Goal: Information Seeking & Learning: Find specific fact

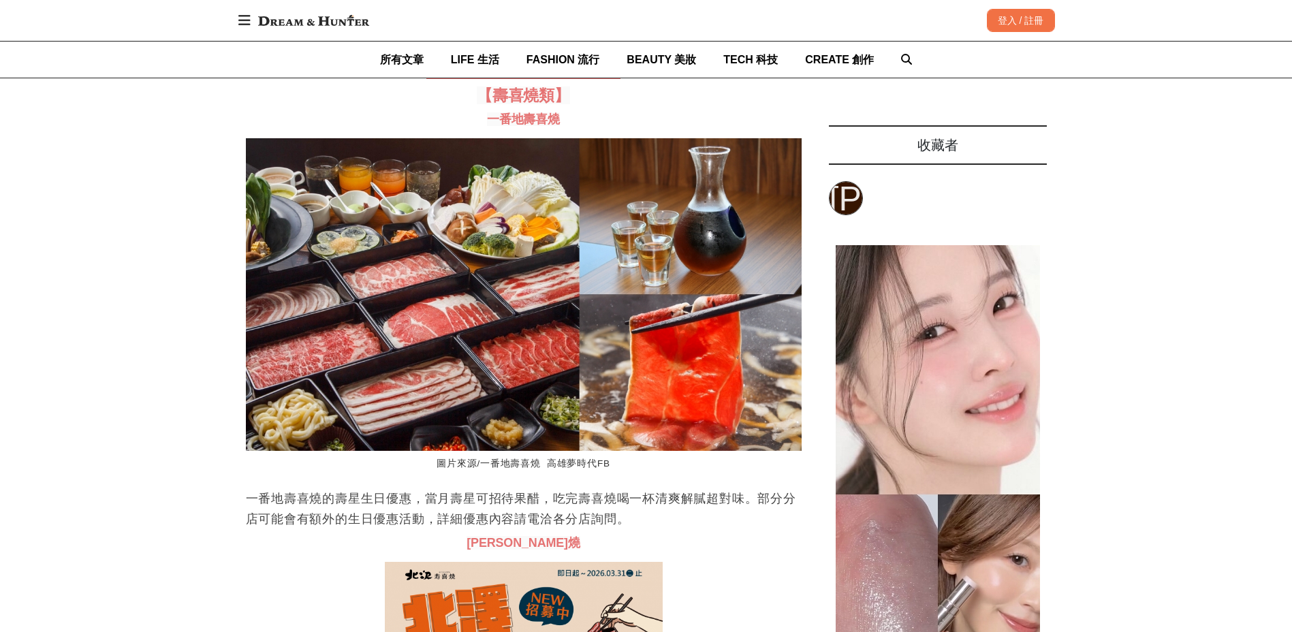
scroll to position [3133, 0]
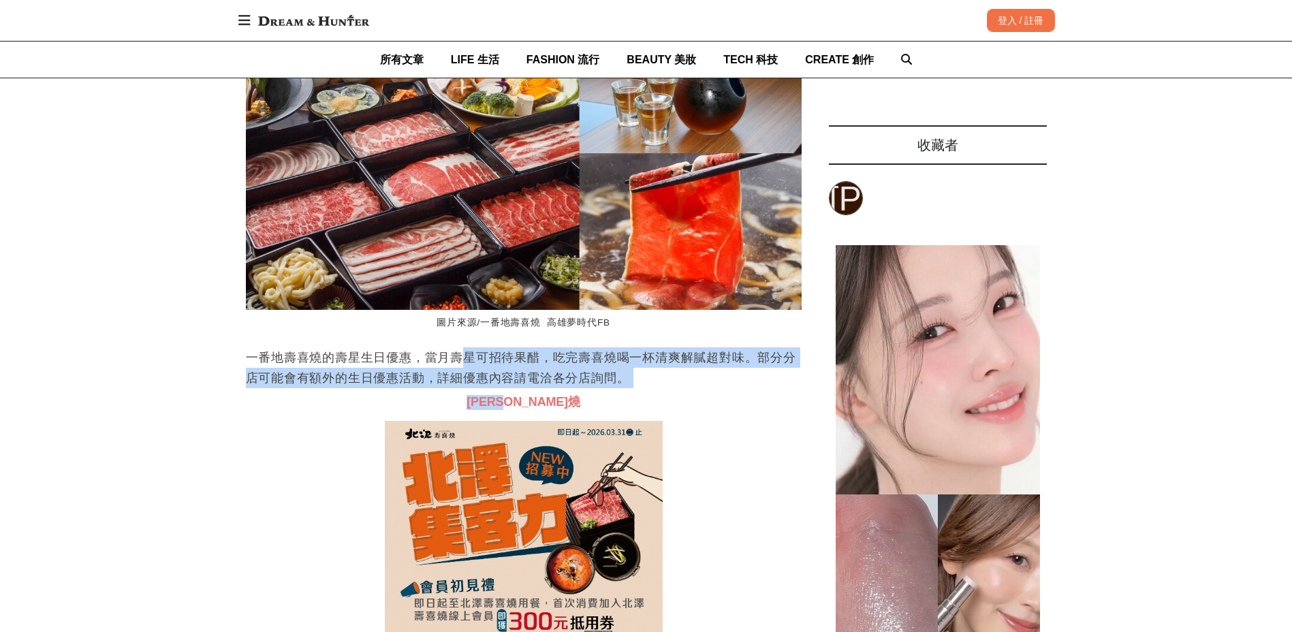
drag, startPoint x: 458, startPoint y: 411, endPoint x: 697, endPoint y: 441, distance: 240.2
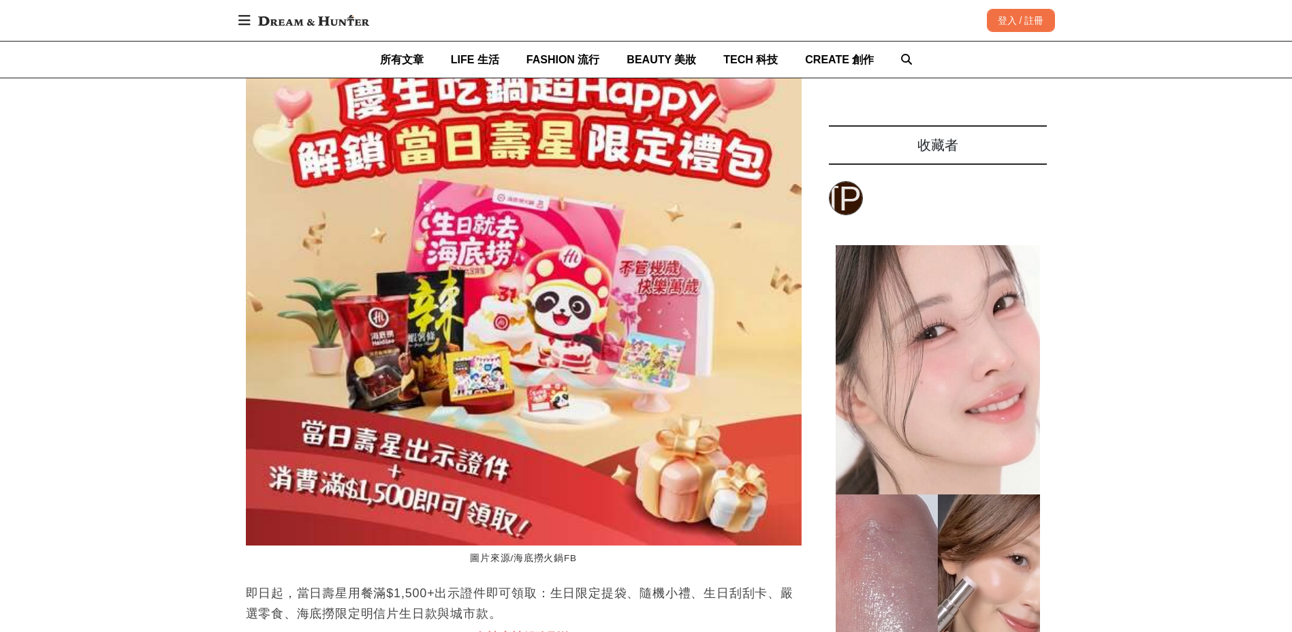
scroll to position [0, 0]
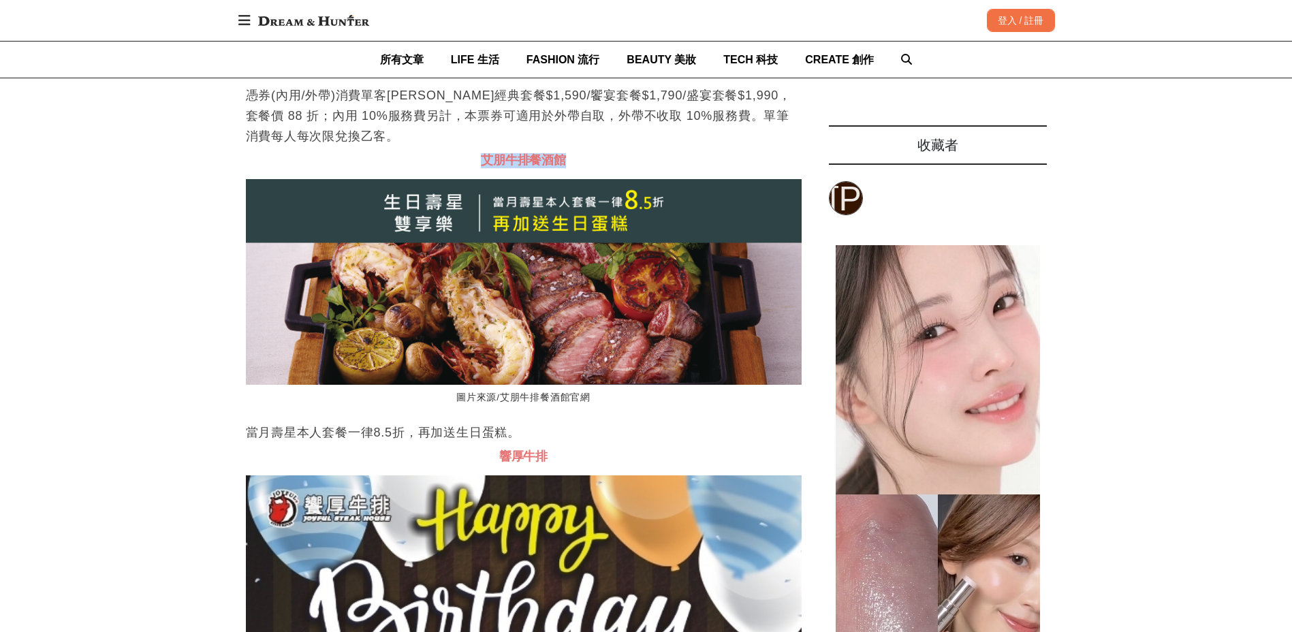
drag, startPoint x: 473, startPoint y: 217, endPoint x: 560, endPoint y: 210, distance: 88.2
click at [560, 168] on h3 "艾朋牛排餐酒館" at bounding box center [524, 160] width 556 height 15
copy span "艾朋牛排餐酒館"
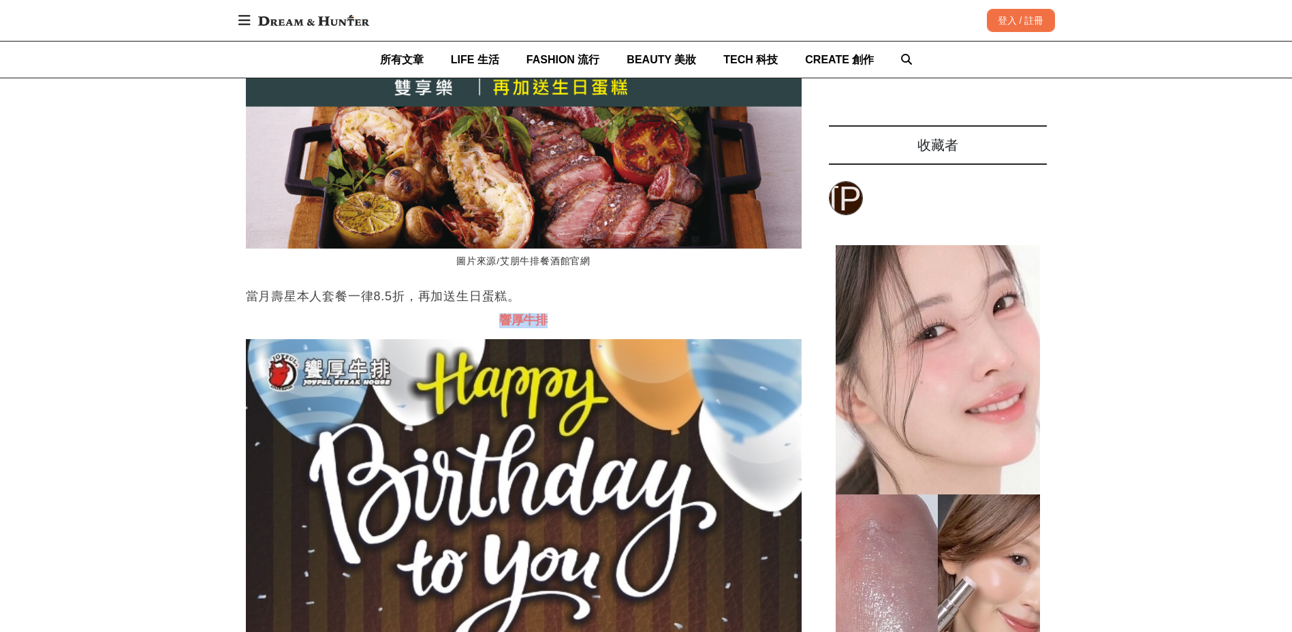
drag, startPoint x: 524, startPoint y: 364, endPoint x: 545, endPoint y: 364, distance: 20.4
click at [545, 327] on span "響厚牛排" at bounding box center [523, 320] width 48 height 14
copy span "響厚牛排"
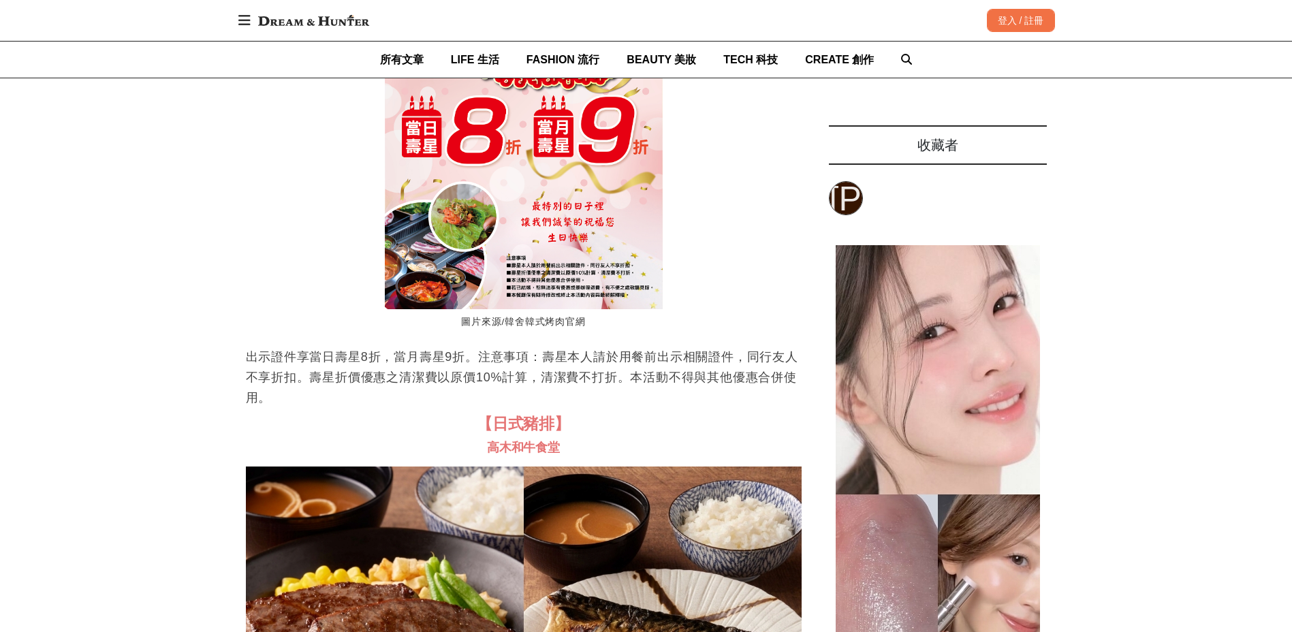
scroll to position [29487, 0]
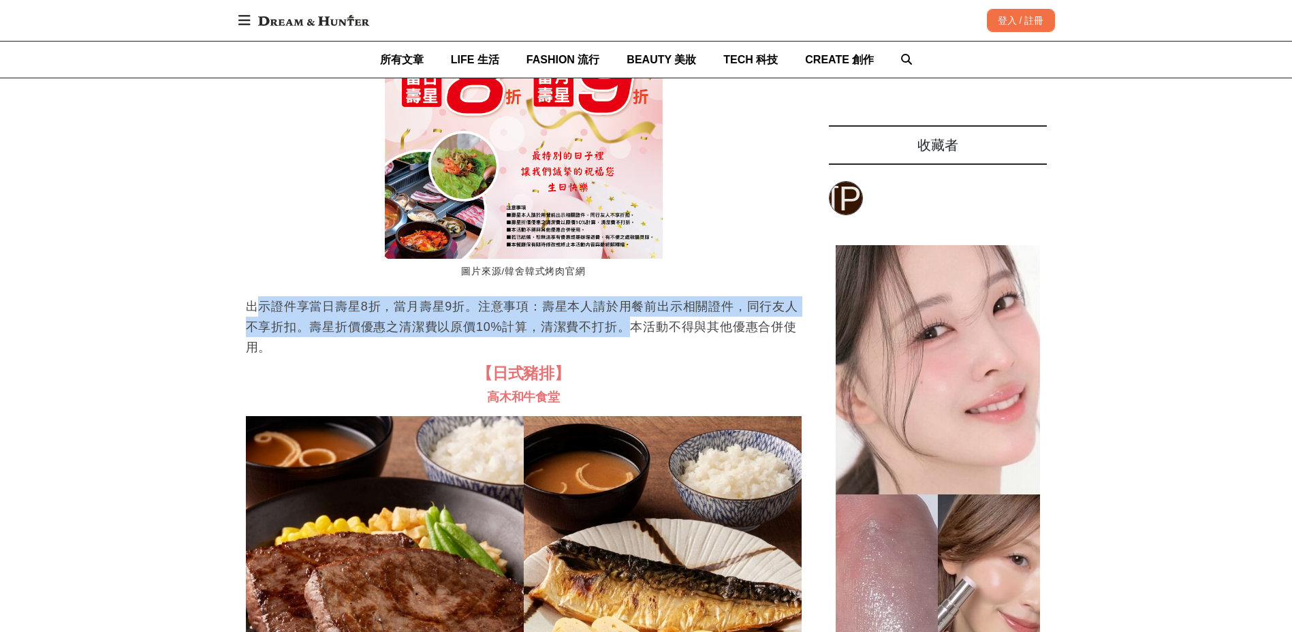
drag, startPoint x: 254, startPoint y: 362, endPoint x: 635, endPoint y: 381, distance: 381.1
click at [635, 358] on p "出示證件享當日壽星8折，當月壽星9折。注意事項：壽星本人請於用餐前出示相關證件，同行友人不享折扣。壽星折價優惠之清潔費以原價10%計算，清潔費不打折。本活動不…" at bounding box center [524, 326] width 556 height 61
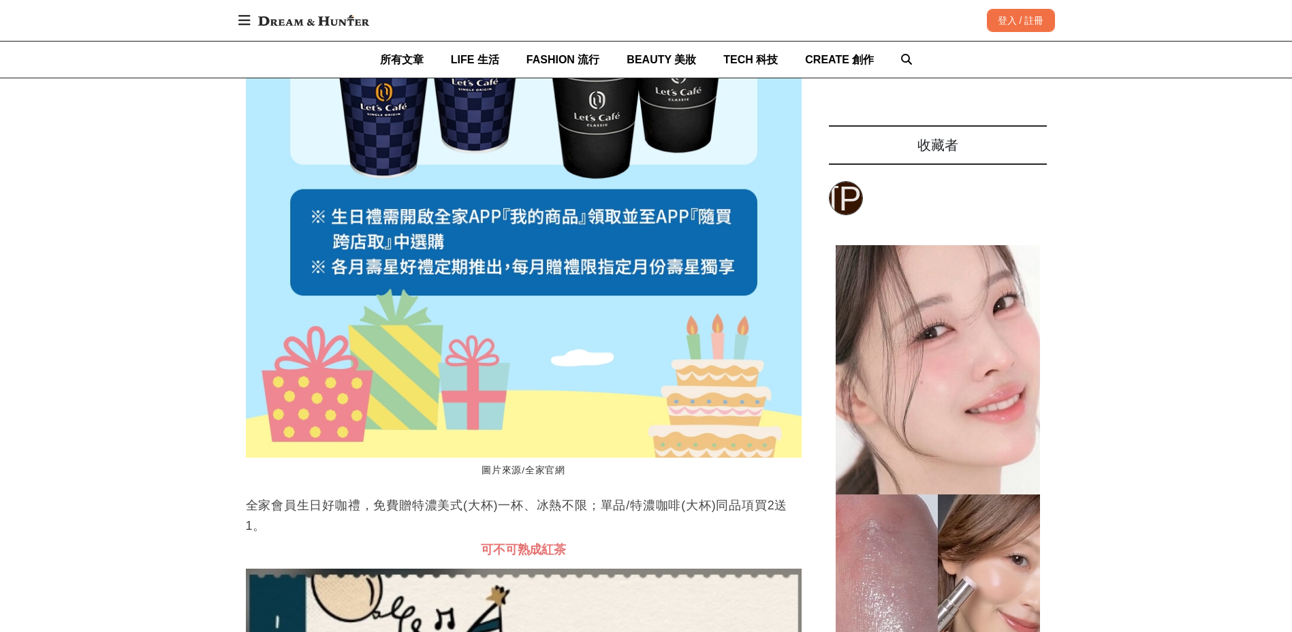
scroll to position [33573, 0]
